Goal: Register for event/course

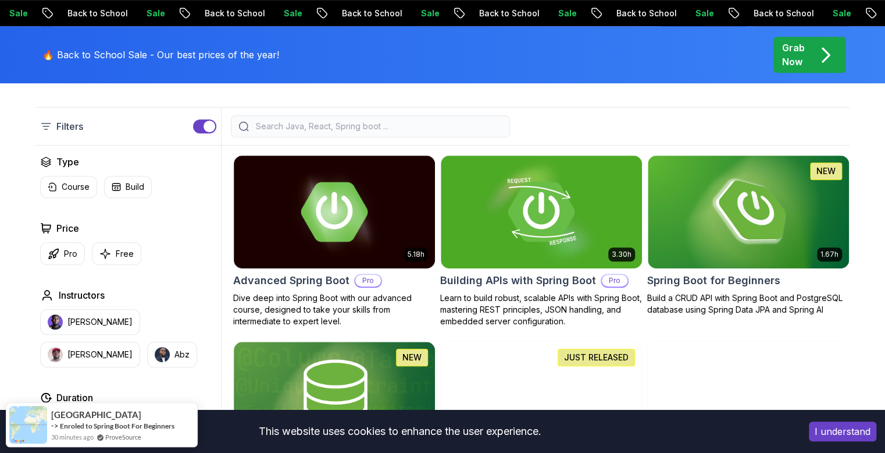
scroll to position [279, 0]
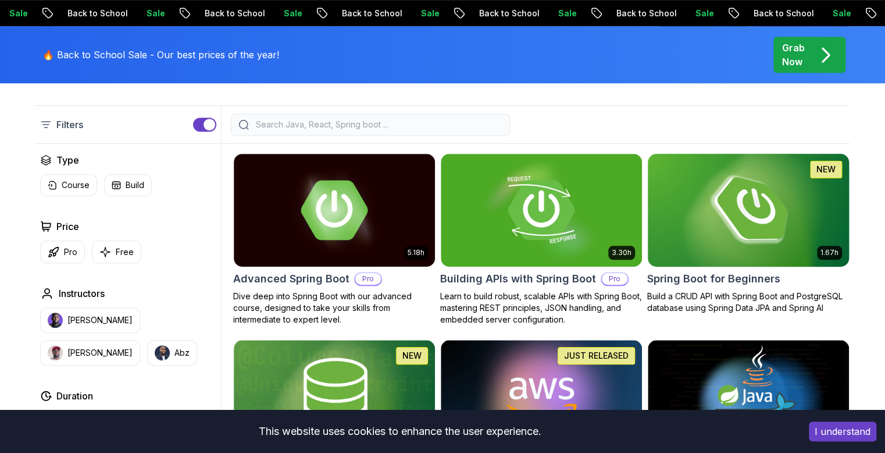
click at [754, 199] on img at bounding box center [748, 210] width 211 height 118
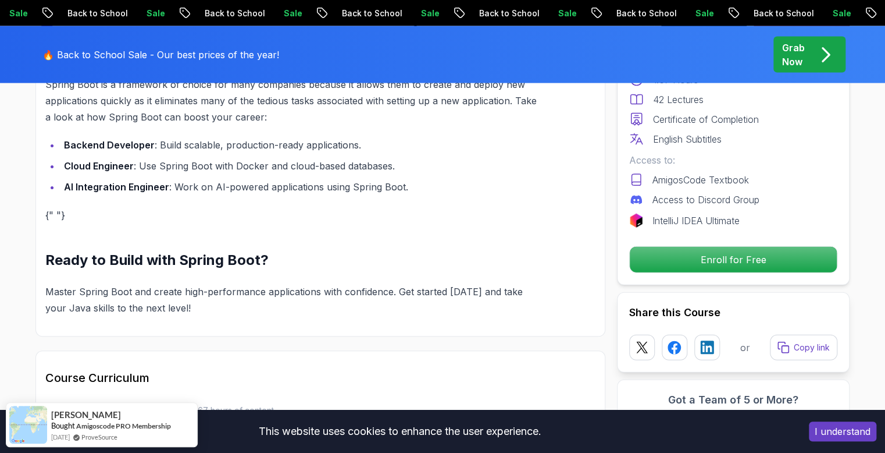
scroll to position [977, 0]
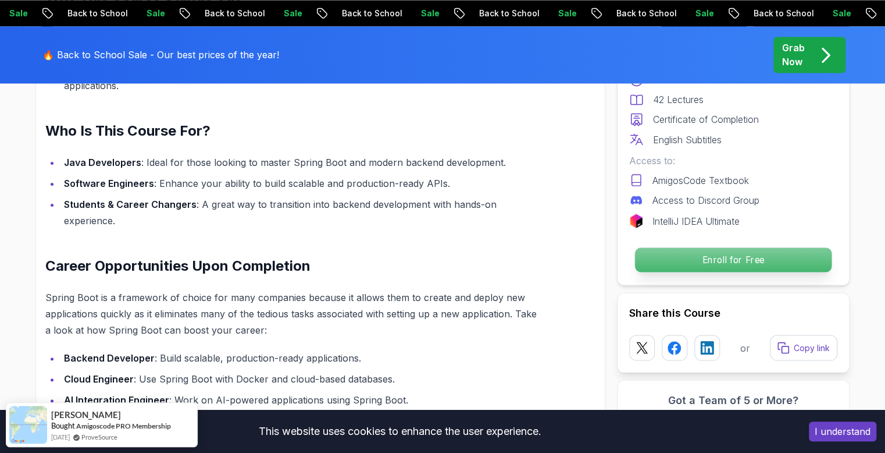
click at [746, 260] on p "Enroll for Free" at bounding box center [733, 259] width 197 height 24
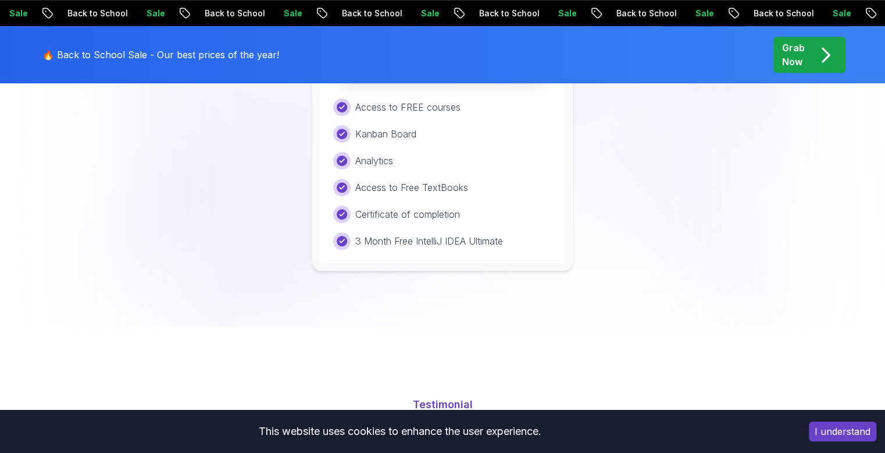
scroll to position [2503, 0]
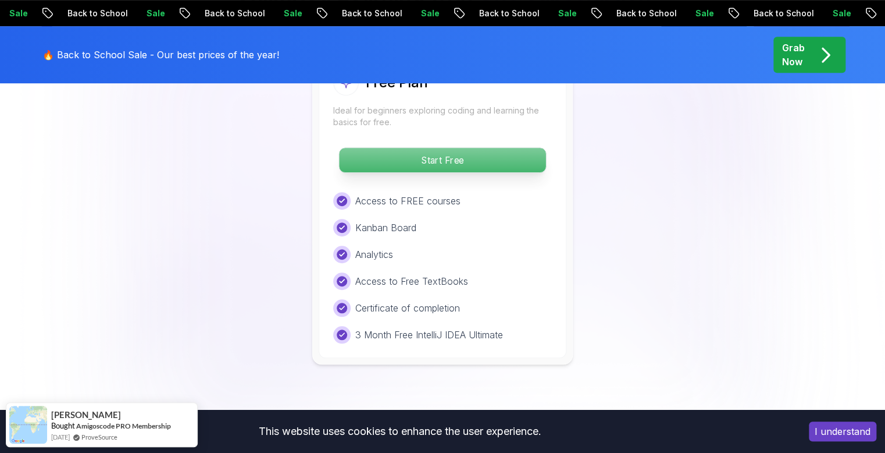
click at [464, 148] on p "Start Free" at bounding box center [442, 160] width 206 height 24
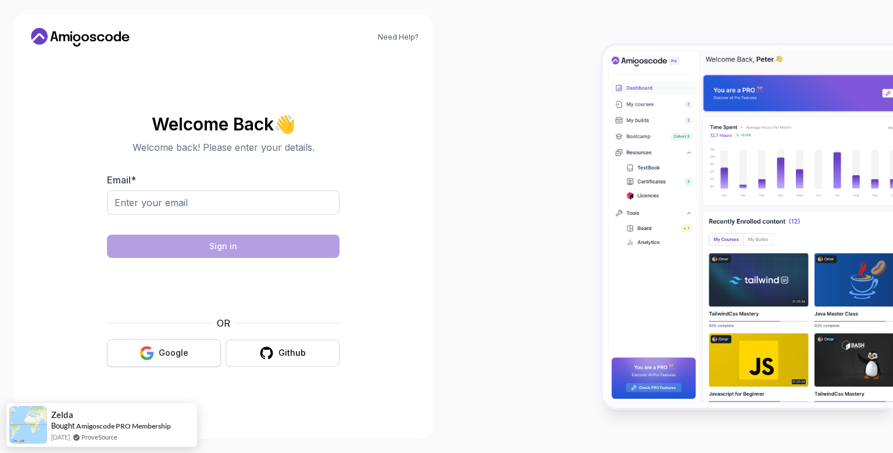
click at [171, 347] on div "Google" at bounding box center [174, 353] width 30 height 12
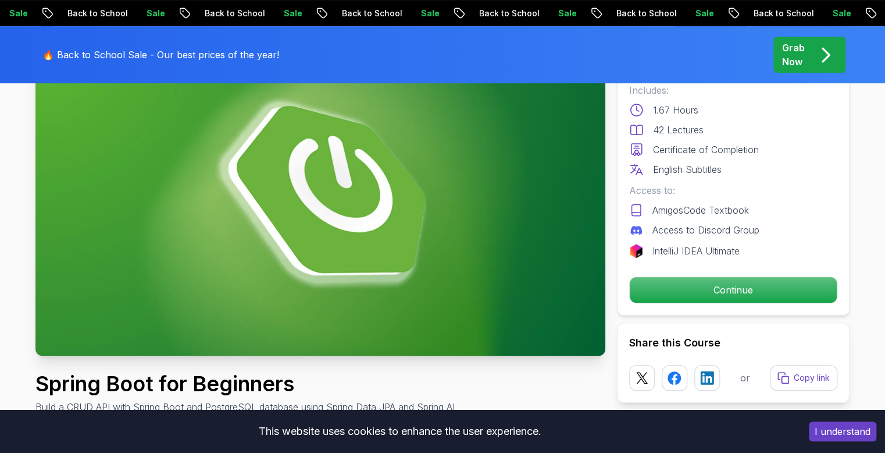
scroll to position [140, 0]
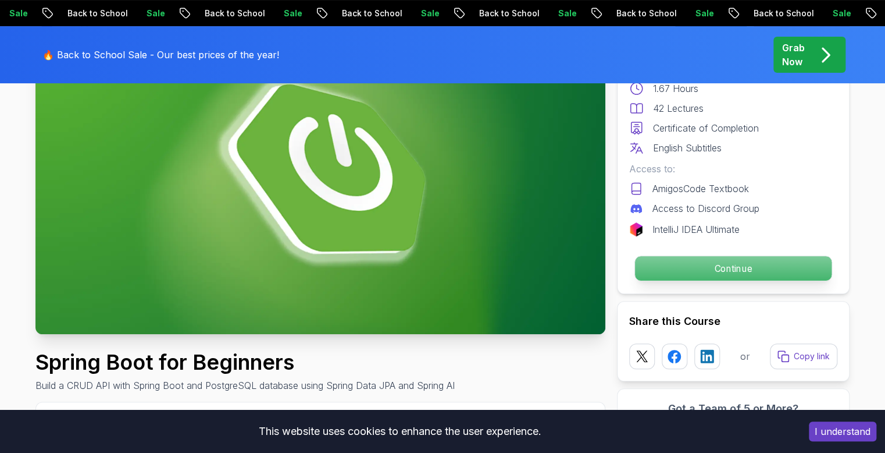
click at [721, 268] on p "Continue" at bounding box center [733, 268] width 197 height 24
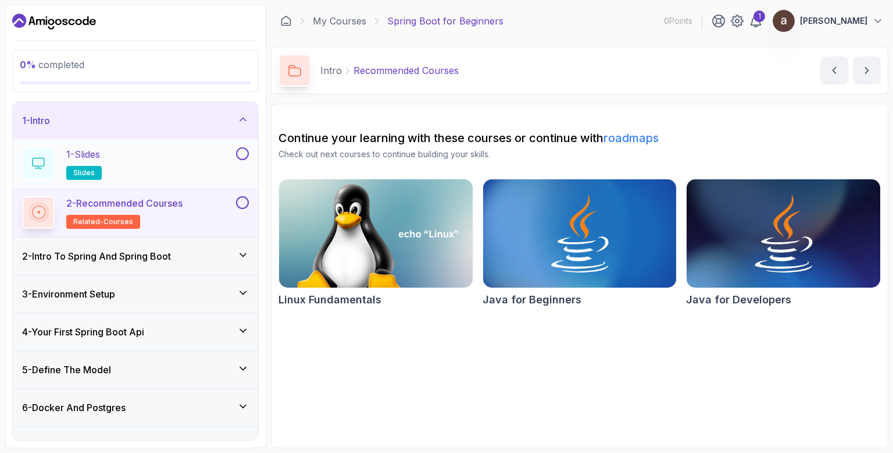
click at [137, 161] on div "1 - Slides slides" at bounding box center [128, 163] width 212 height 33
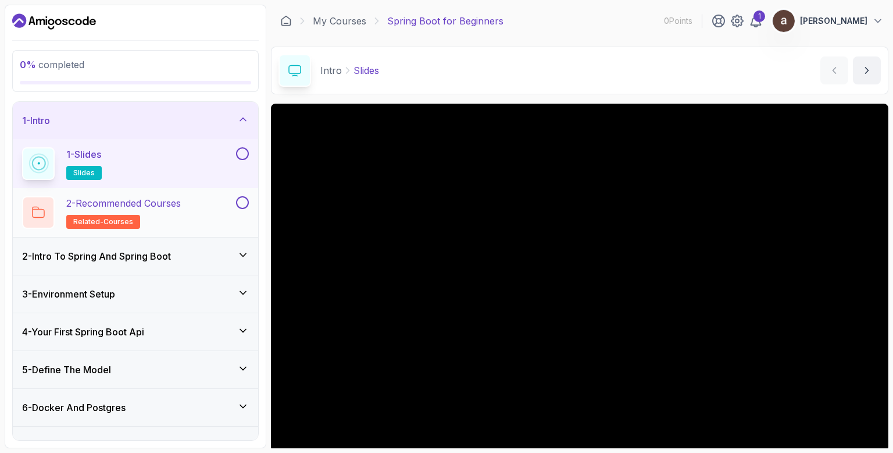
click at [164, 201] on p "2 - Recommended Courses" at bounding box center [123, 203] width 115 height 14
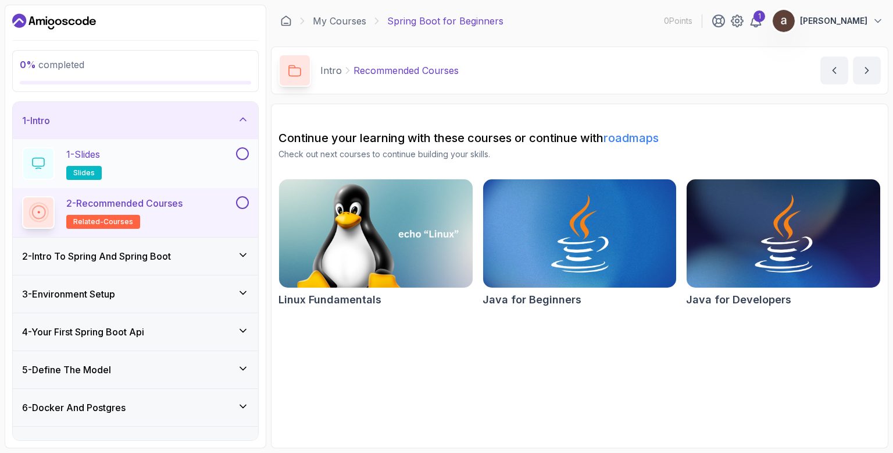
click at [244, 154] on button at bounding box center [242, 153] width 13 height 13
drag, startPoint x: 244, startPoint y: 199, endPoint x: 243, endPoint y: 205, distance: 6.6
click at [244, 200] on button at bounding box center [242, 202] width 13 height 13
click at [246, 254] on icon at bounding box center [243, 255] width 12 height 12
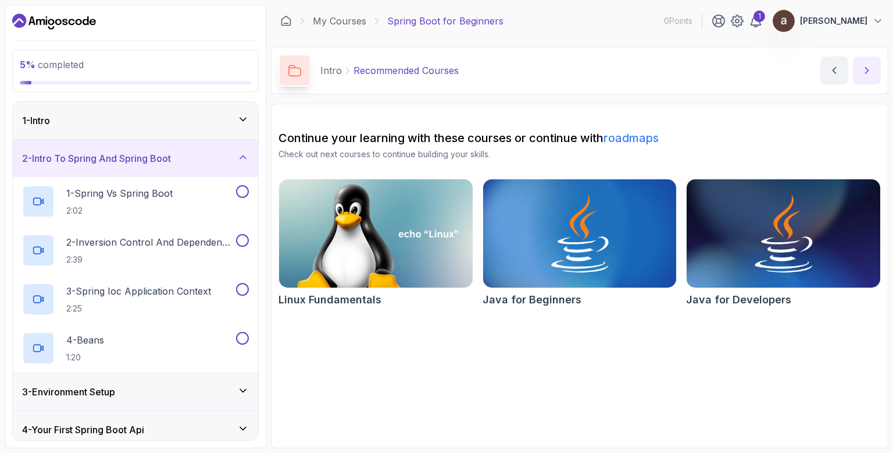
click at [864, 66] on icon "next content" at bounding box center [867, 71] width 12 height 12
